Goal: Browse casually: Explore the website without a specific task or goal

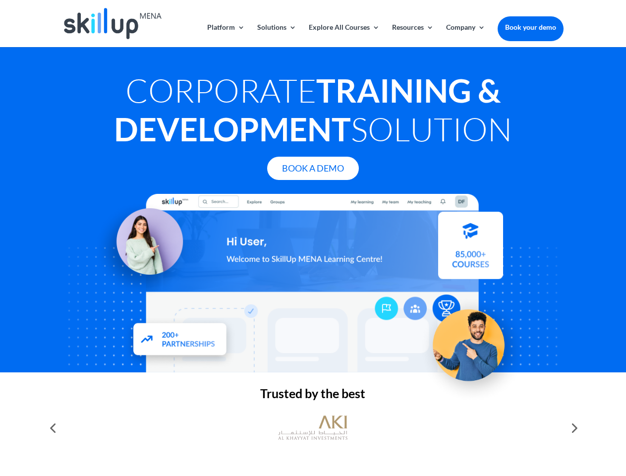
click at [313, 238] on div at bounding box center [312, 283] width 500 height 178
click at [276, 35] on link "Solutions" at bounding box center [276, 35] width 39 height 23
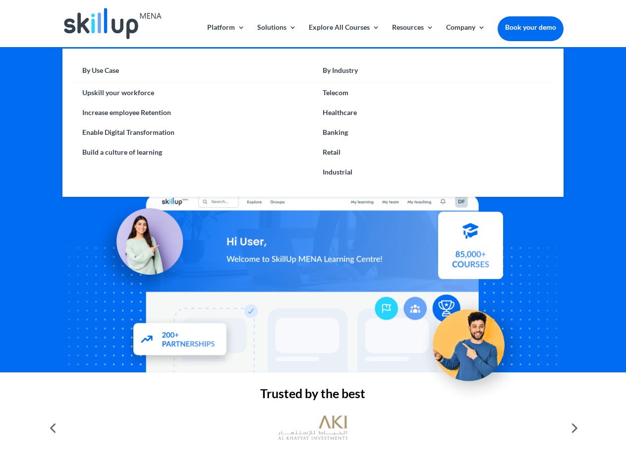
click at [343, 35] on link "Explore All Courses" at bounding box center [344, 35] width 71 height 23
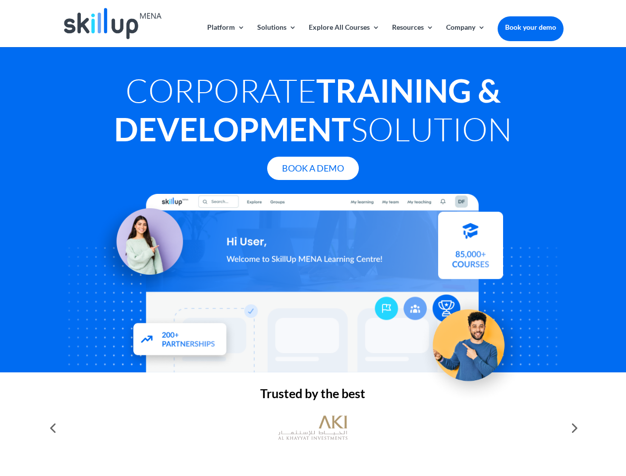
click at [412, 35] on link "Resources" at bounding box center [413, 35] width 42 height 23
click at [465, 35] on link "Company" at bounding box center [465, 35] width 39 height 23
click at [313, 427] on img at bounding box center [312, 427] width 69 height 35
